Goal: Find specific page/section: Find specific page/section

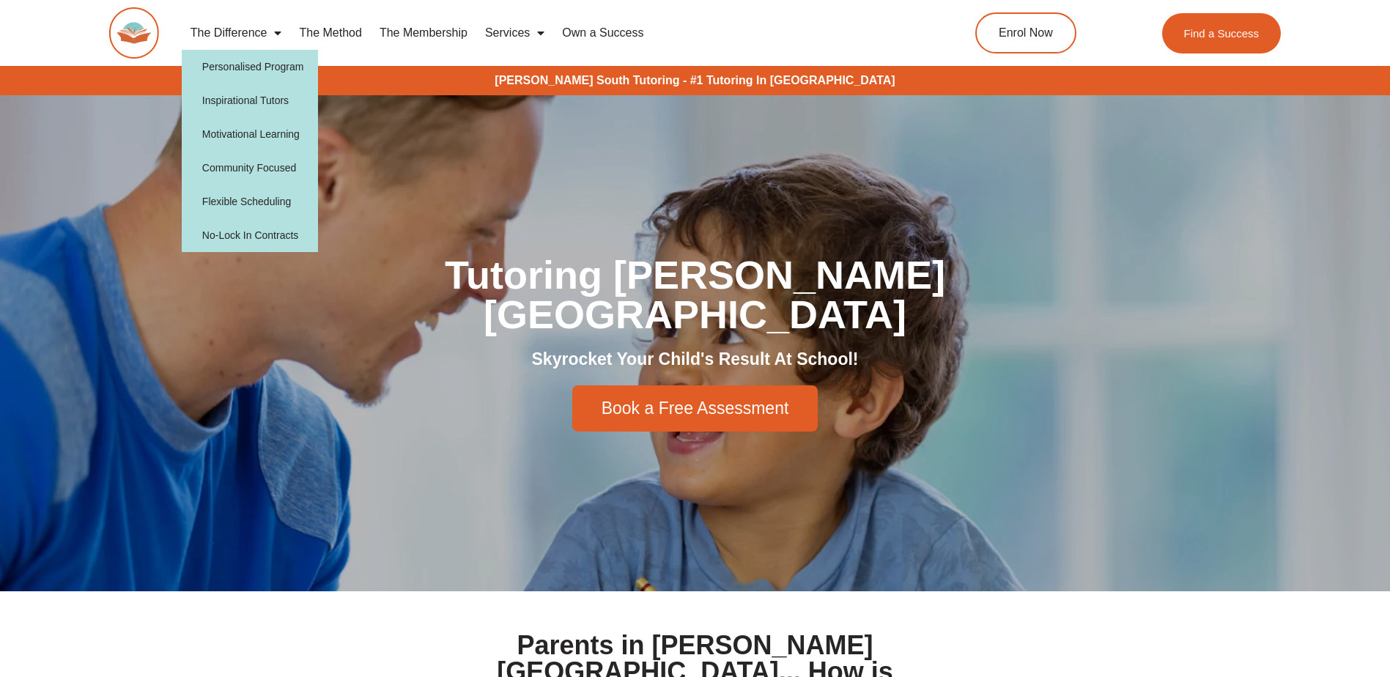
click at [274, 32] on span "Menu" at bounding box center [274, 33] width 15 height 26
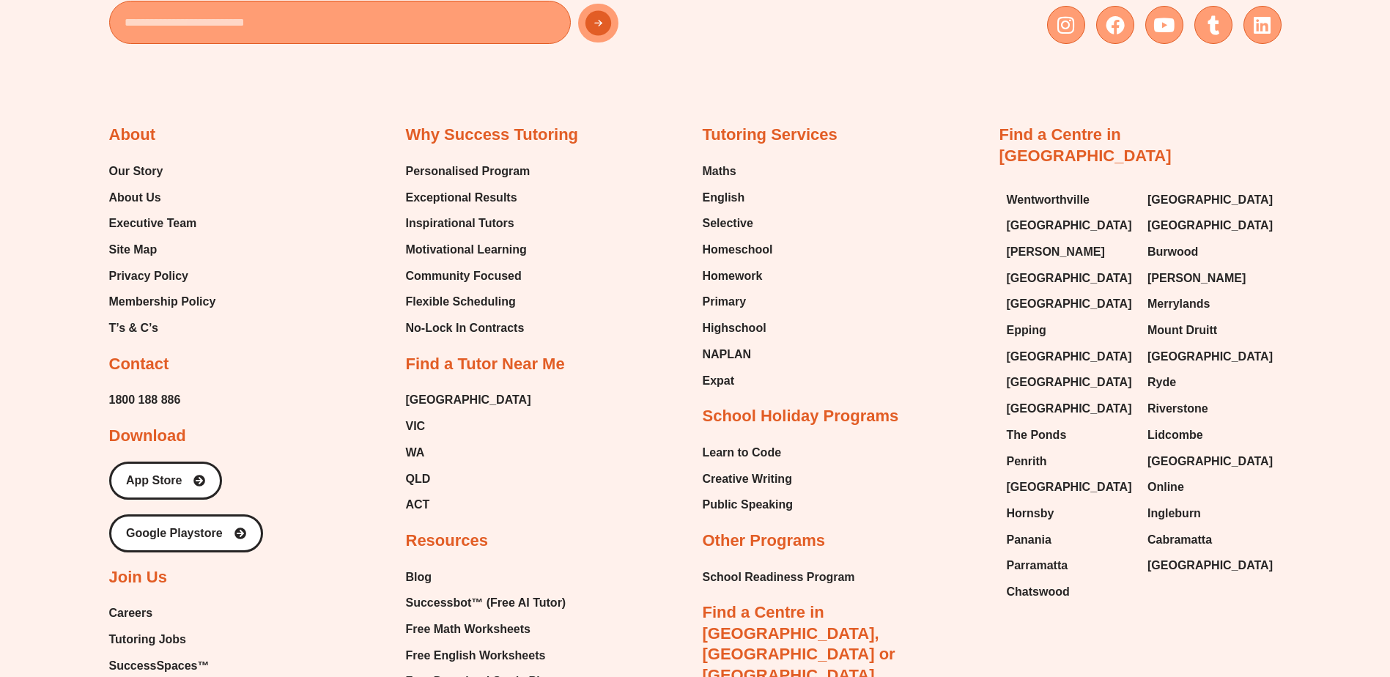
scroll to position [4470, 0]
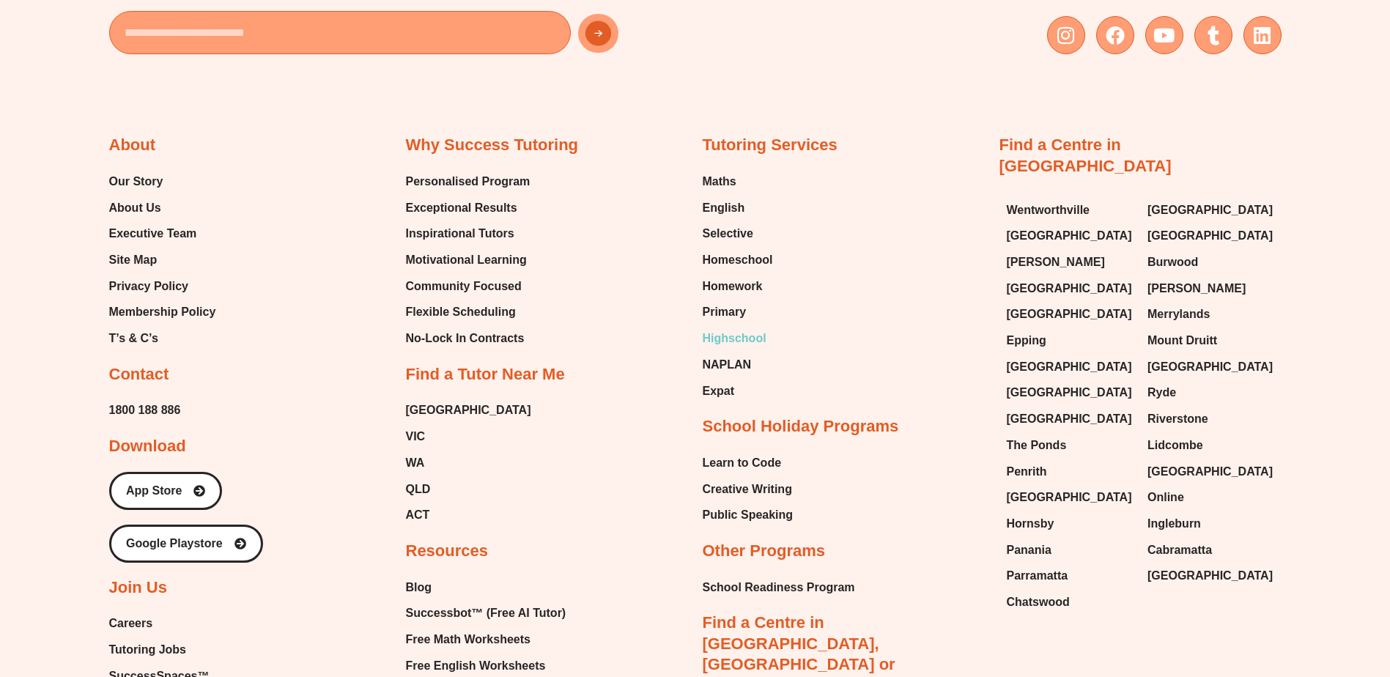
click at [734, 345] on span "Highschool" at bounding box center [735, 339] width 64 height 22
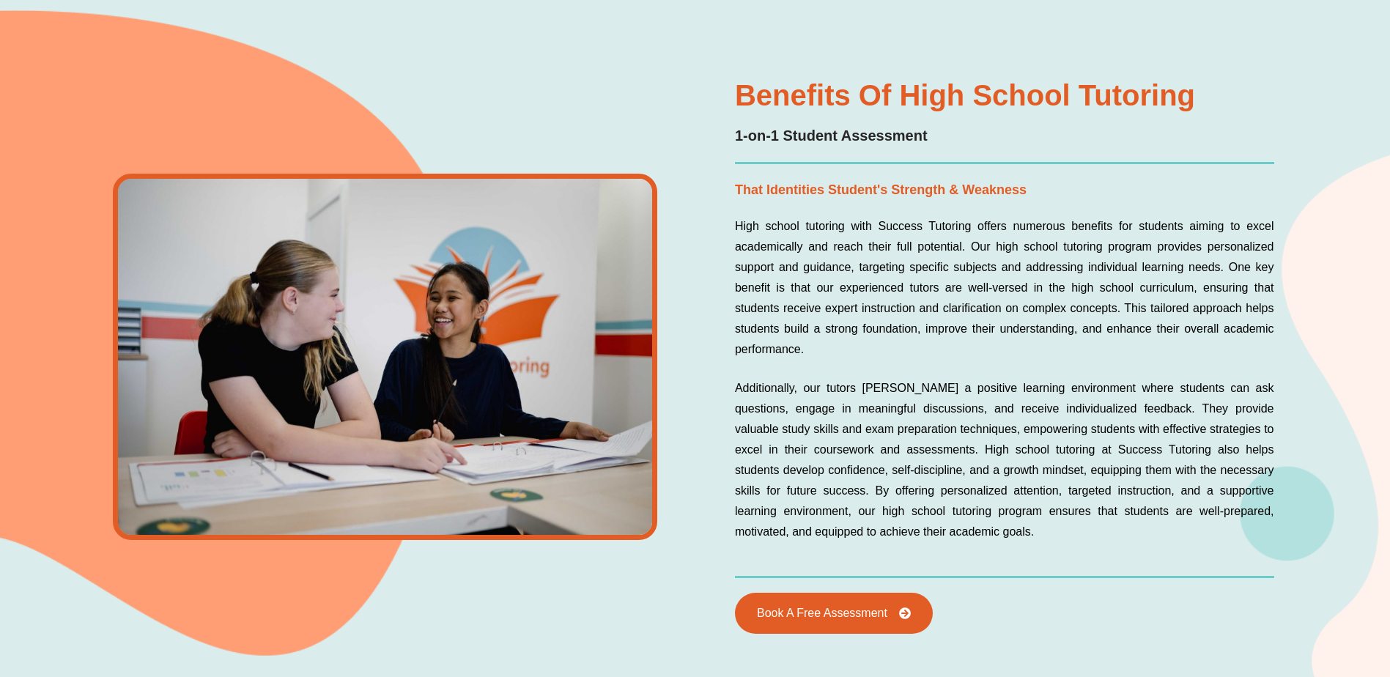
scroll to position [1026, 0]
